Goal: Check status

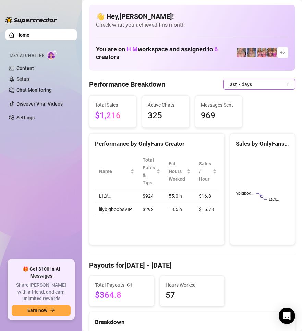
click at [288, 83] on icon "calendar" at bounding box center [290, 84] width 4 height 4
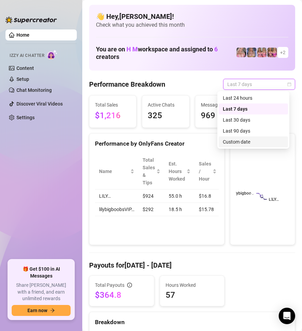
click at [256, 142] on div "Custom date" at bounding box center [253, 142] width 61 height 8
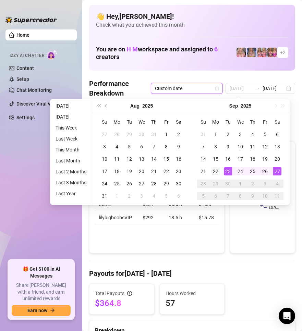
type input "[DATE]"
click at [217, 170] on div "22" at bounding box center [216, 171] width 8 height 8
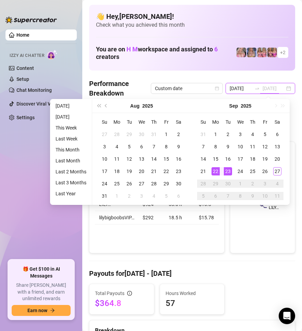
type input "[DATE]"
click at [237, 220] on rect at bounding box center [261, 205] width 51 height 86
type input "[DATE]"
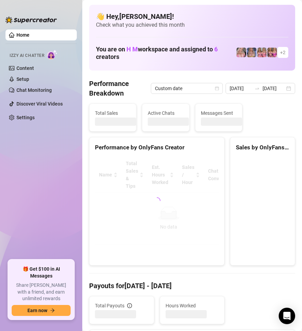
scroll to position [0, 0]
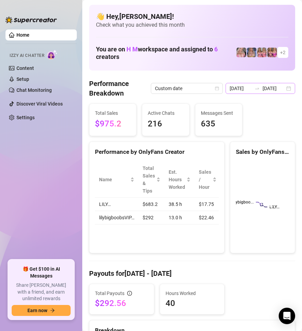
click at [283, 90] on div "[DATE] [DATE]" at bounding box center [261, 88] width 70 height 11
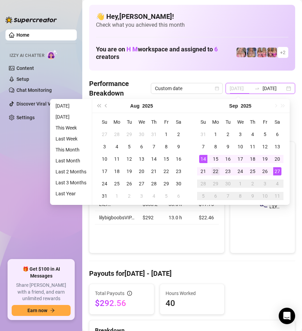
type input "[DATE]"
click at [214, 170] on div "22" at bounding box center [216, 171] width 8 height 8
type input "[DATE]"
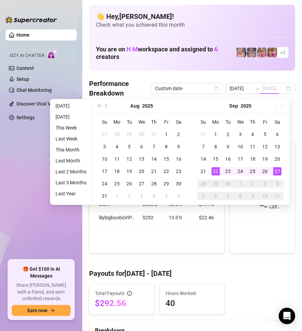
scroll to position [0, 0]
click at [279, 171] on div "27" at bounding box center [277, 171] width 8 height 8
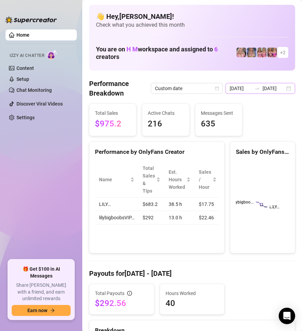
click at [285, 89] on div "[DATE] [DATE]" at bounding box center [261, 88] width 70 height 11
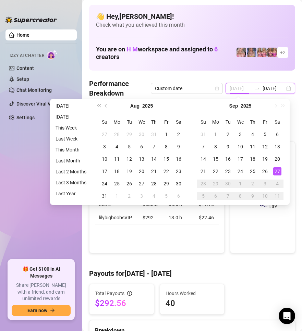
type input "[DATE]"
click at [191, 34] on div "👋 Hey, [PERSON_NAME] ! Check what you achieved this month You are on H M worksp…" at bounding box center [192, 38] width 206 height 66
